Goal: Task Accomplishment & Management: Use online tool/utility

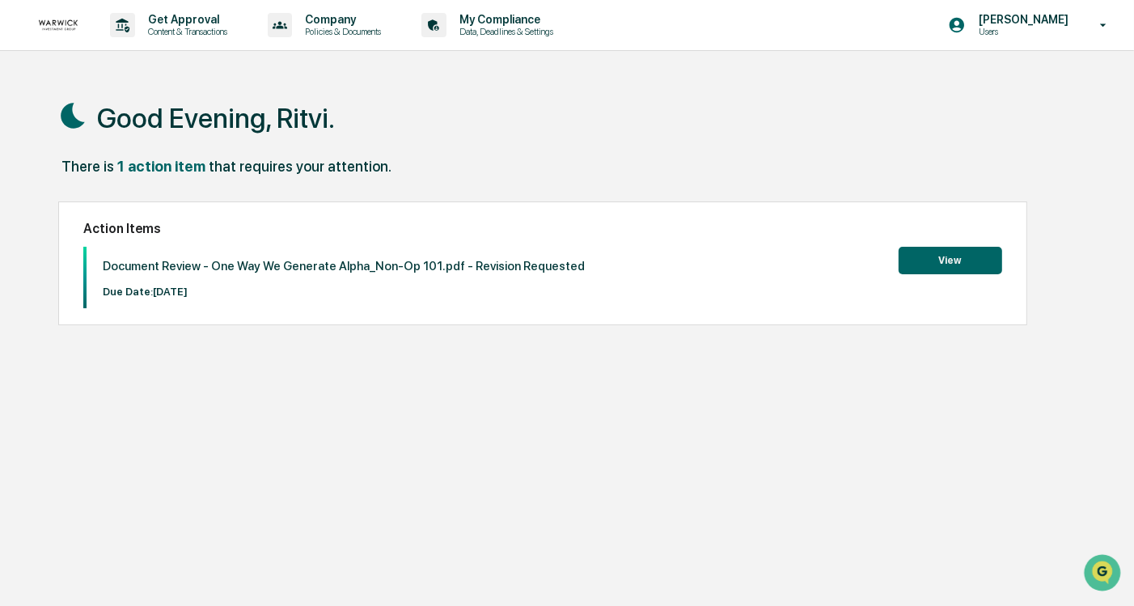
click at [963, 247] on button "View" at bounding box center [950, 260] width 104 height 27
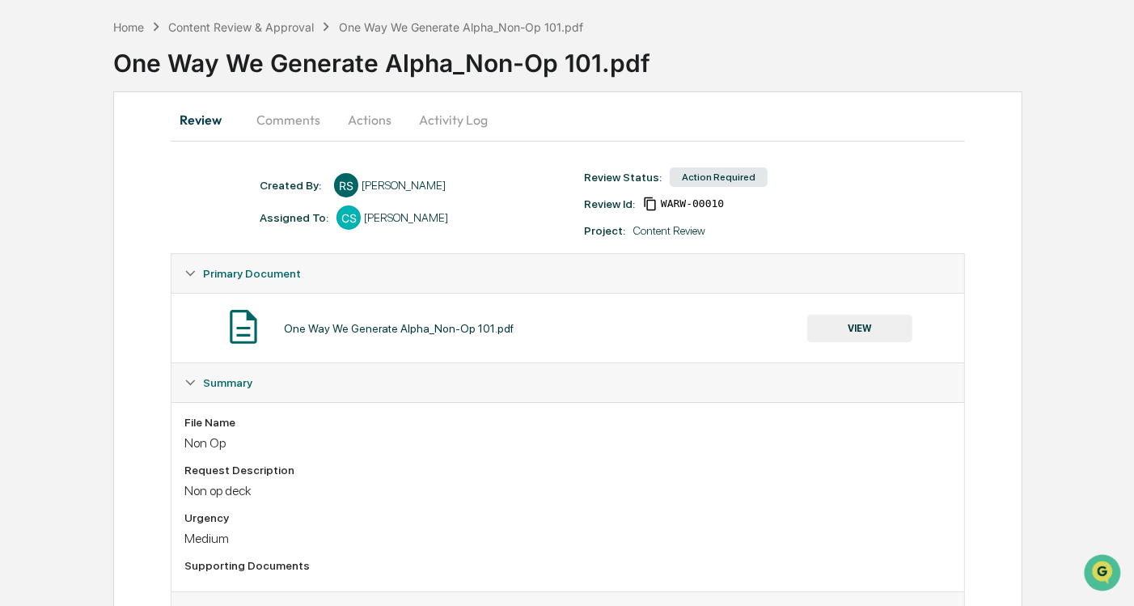
scroll to position [65, 0]
click at [294, 124] on button "Comments" at bounding box center [288, 121] width 90 height 39
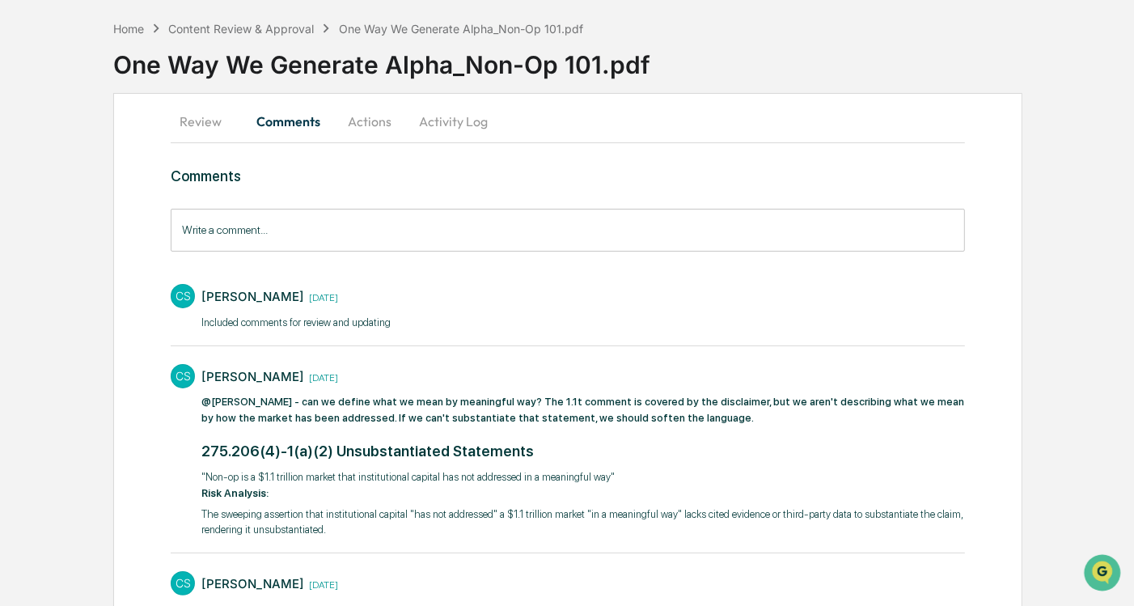
click at [366, 125] on button "Actions" at bounding box center [369, 121] width 73 height 39
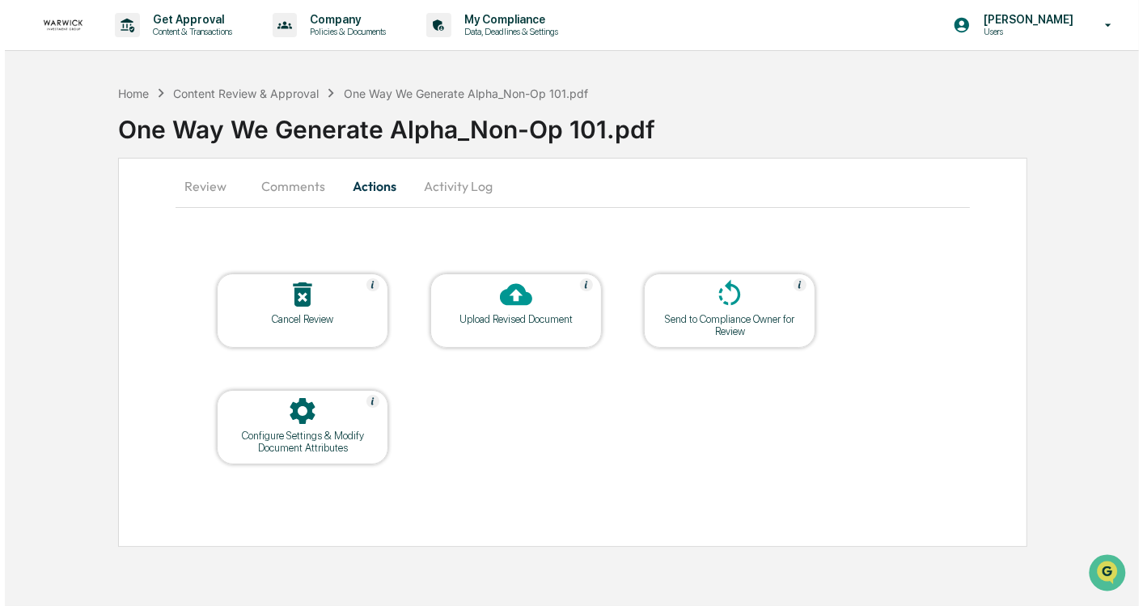
scroll to position [0, 0]
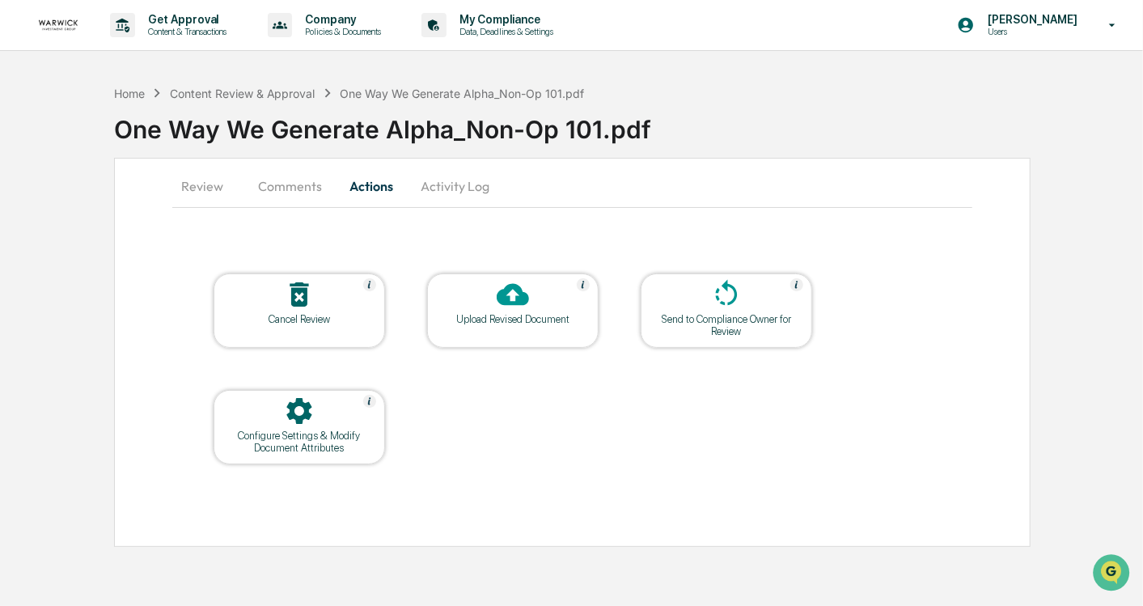
click at [504, 313] on div "Upload Revised Document" at bounding box center [513, 319] width 146 height 12
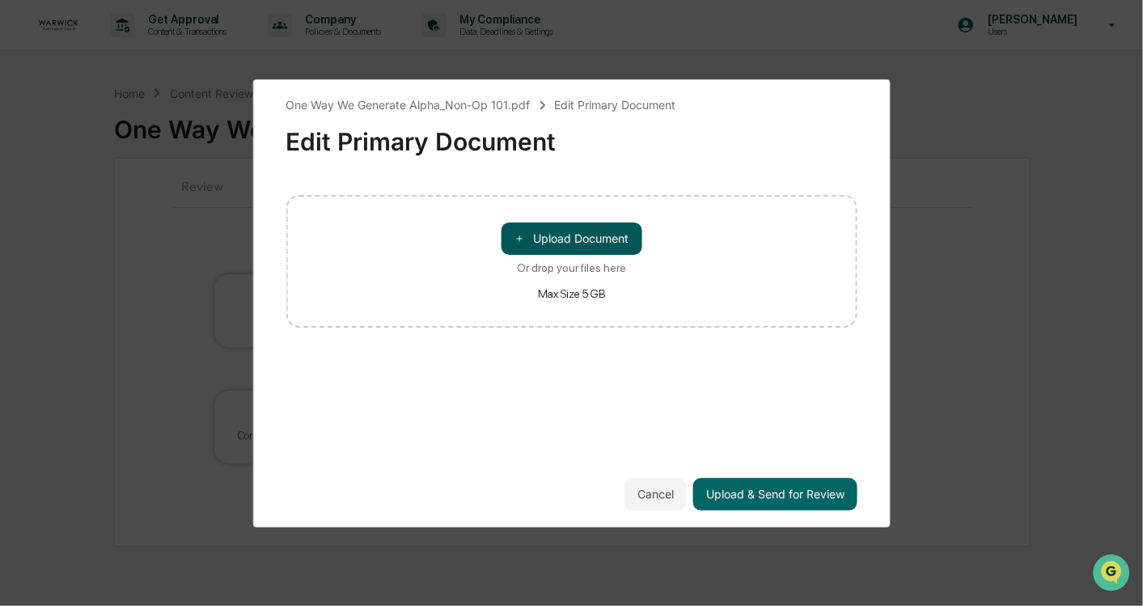
click at [564, 228] on button "＋ Upload Document" at bounding box center [571, 238] width 141 height 32
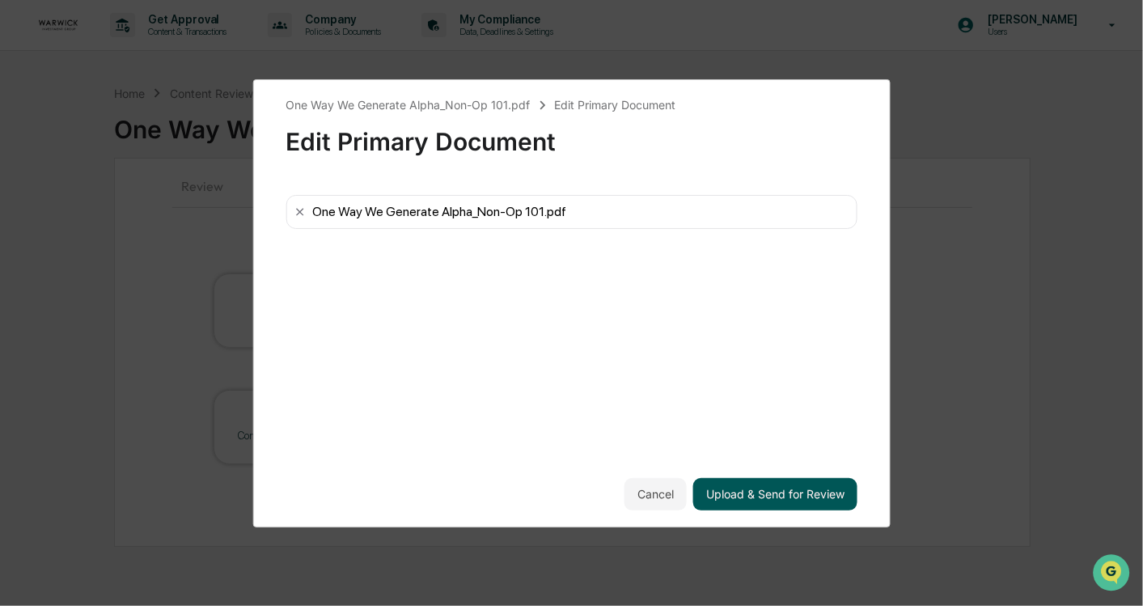
click at [769, 495] on button "Upload & Send for Review" at bounding box center [775, 494] width 164 height 32
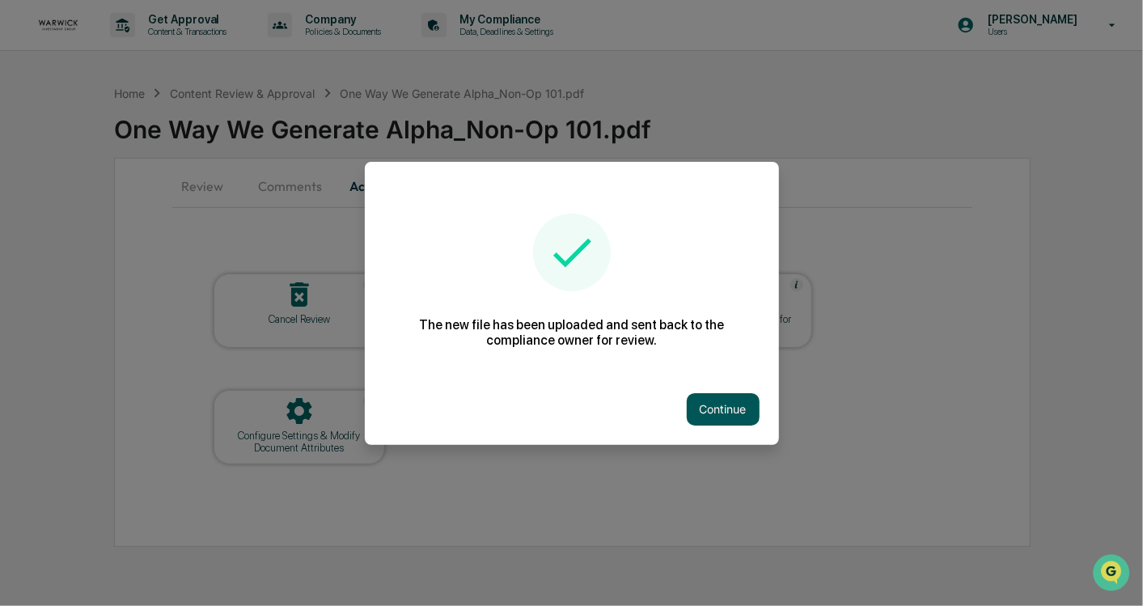
click at [697, 393] on button "Continue" at bounding box center [723, 409] width 73 height 32
